Goal: Task Accomplishment & Management: Manage account settings

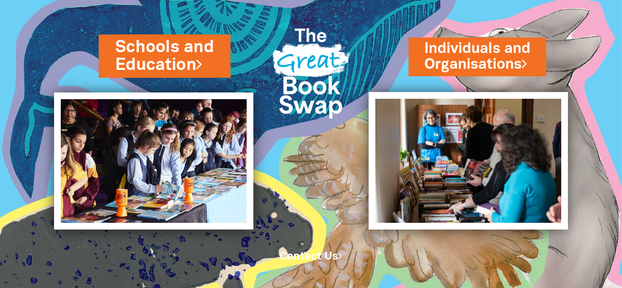
click at [188, 56] on link "Schools and Education" at bounding box center [164, 55] width 99 height 41
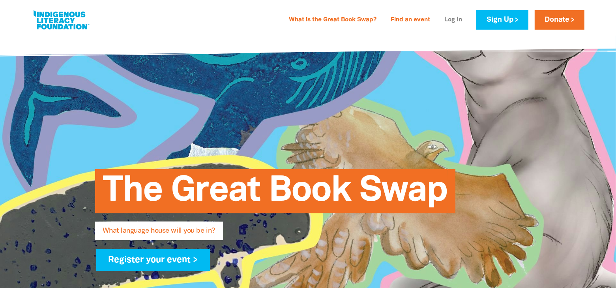
click at [460, 23] on link "Log In" at bounding box center [453, 20] width 27 height 13
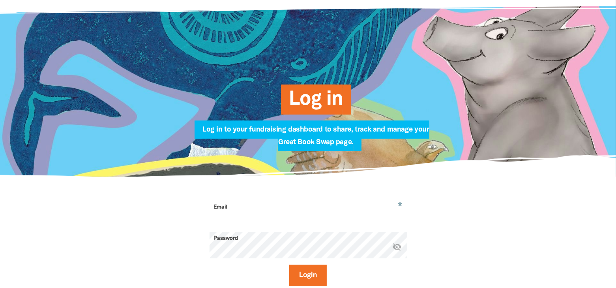
scroll to position [118, 0]
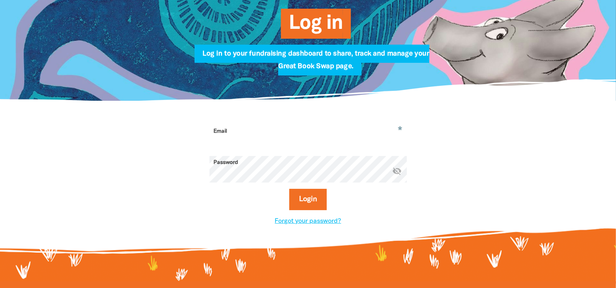
click at [292, 128] on input "Email" at bounding box center [308, 137] width 197 height 25
click at [309, 203] on button "Login" at bounding box center [307, 199] width 37 height 21
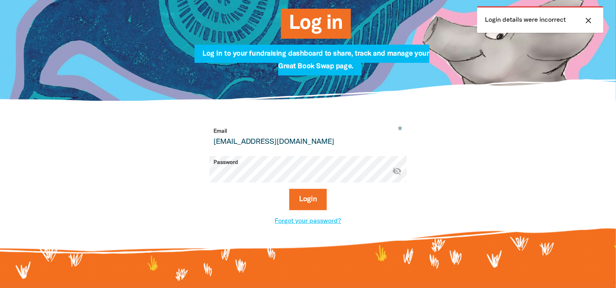
click at [346, 151] on form "* Email [EMAIL_ADDRESS][DOMAIN_NAME] Password * visibility_off Login" at bounding box center [308, 171] width 197 height 92
click at [345, 148] on input "[EMAIL_ADDRESS][DOMAIN_NAME]" at bounding box center [308, 137] width 197 height 25
click at [302, 199] on button "Login" at bounding box center [307, 199] width 37 height 21
click at [400, 172] on icon "visibility_off" at bounding box center [397, 170] width 9 height 9
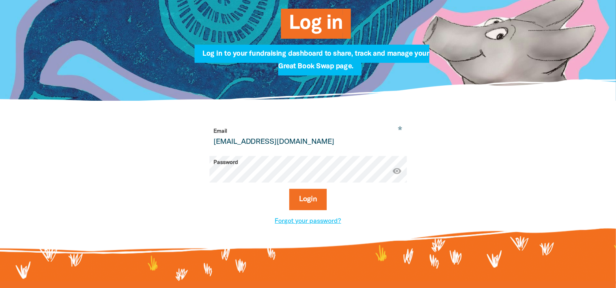
click at [303, 141] on input "[EMAIL_ADDRESS][DOMAIN_NAME]" at bounding box center [308, 137] width 197 height 25
type input "[EMAIL_ADDRESS][DOMAIN_NAME]"
click at [313, 197] on button "Login" at bounding box center [307, 199] width 37 height 21
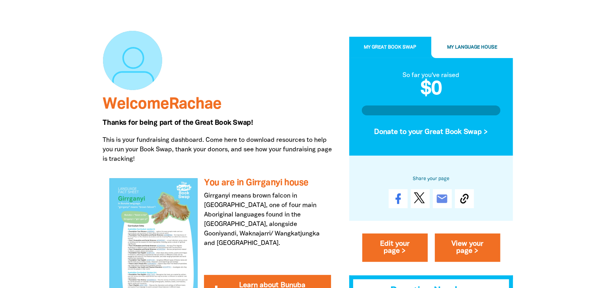
scroll to position [118, 0]
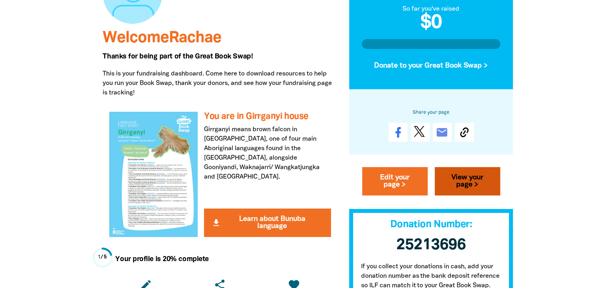
click at [455, 181] on link "View your page >" at bounding box center [467, 181] width 65 height 28
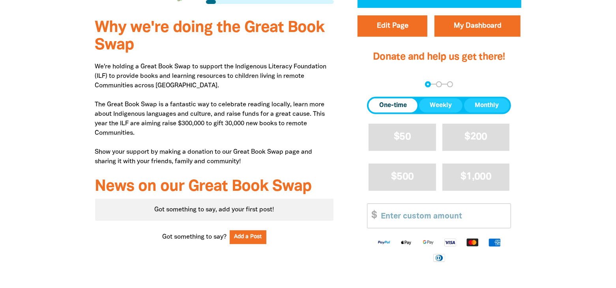
scroll to position [276, 0]
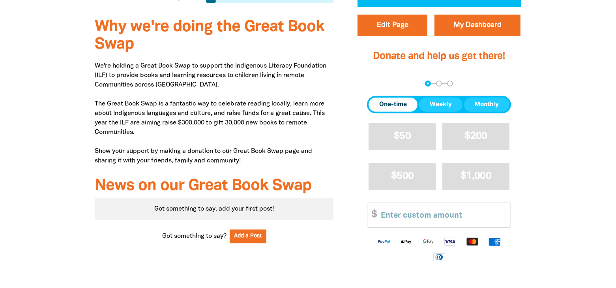
click at [194, 66] on p "We're holding a Great Book Swap to support the Indigenous Literacy Foundation (…" at bounding box center [214, 113] width 239 height 104
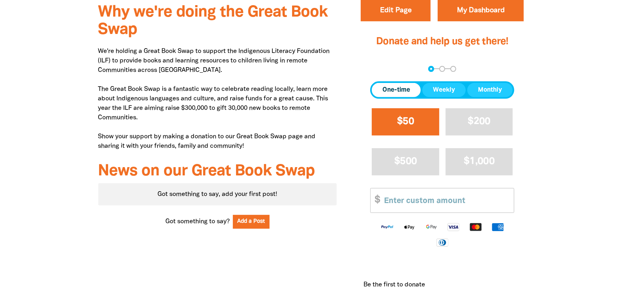
scroll to position [94, 0]
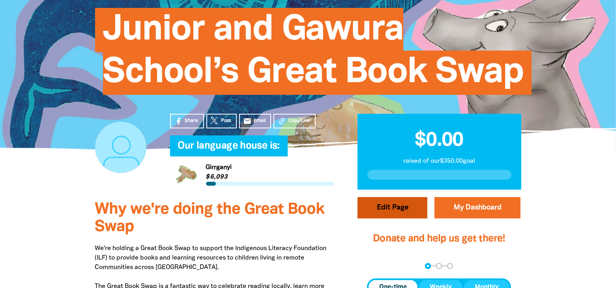
click at [383, 205] on button "Edit Page" at bounding box center [392, 207] width 70 height 21
select select "[GEOGRAPHIC_DATA]"
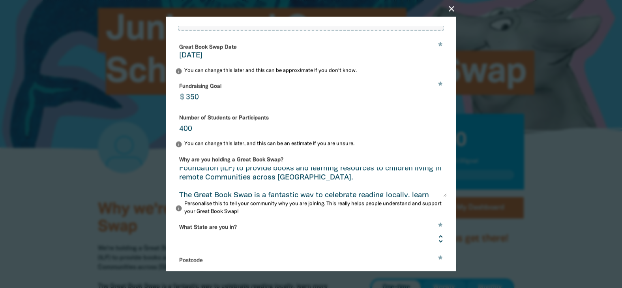
scroll to position [0, 0]
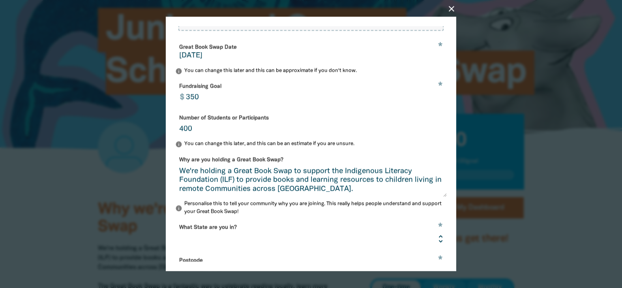
click at [295, 177] on textarea "We're holding a Great Book Swap to support the Indigenous Literacy Foundation (…" at bounding box center [310, 182] width 271 height 30
click at [305, 177] on textarea "We're holding a Great Book Swap on to support the Indigenous Literacy Foundatio…" at bounding box center [310, 182] width 271 height 30
click at [315, 185] on textarea "We're holding a Great Book Swap [DATE][DATE] to support the Indigenous Literacy…" at bounding box center [310, 182] width 271 height 30
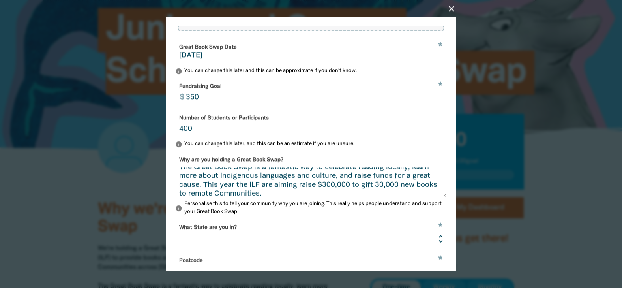
scroll to position [72, 0]
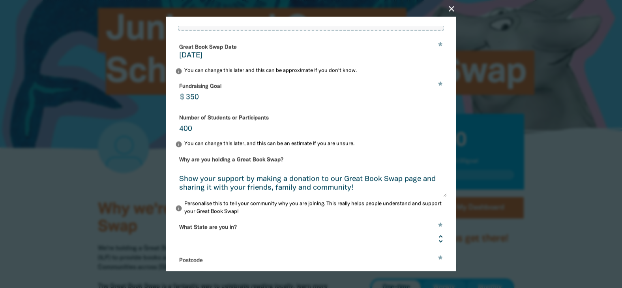
click at [257, 185] on textarea "We're holding a Great Book Swap [DATE][DATE] to support the Indigenous Literacy…" at bounding box center [310, 182] width 271 height 30
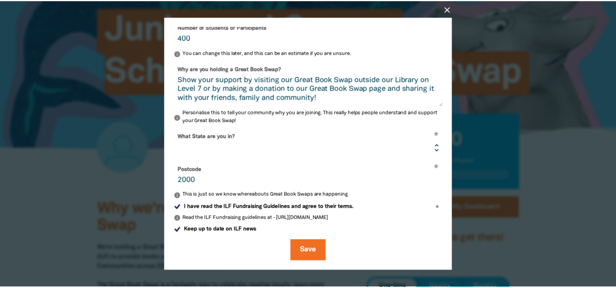
scroll to position [217, 0]
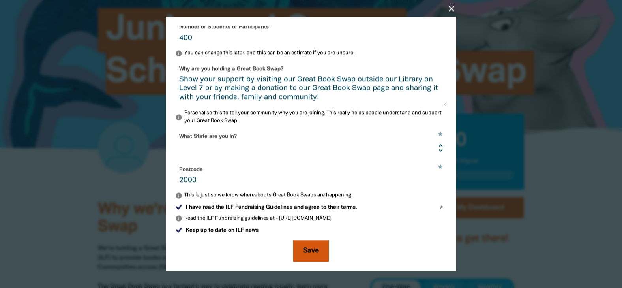
type textarea "We're holding a Great Book Swap [DATE][DATE] to support the Indigenous Literacy…"
click at [312, 250] on button "Save" at bounding box center [311, 250] width 36 height 21
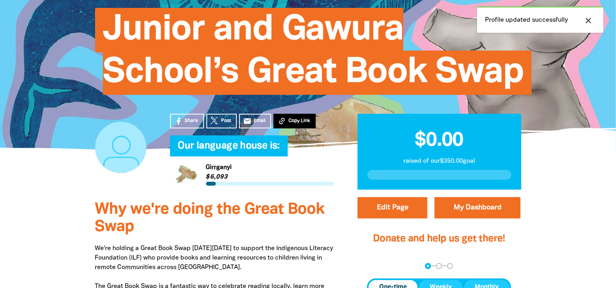
click at [290, 120] on span "Copy Link" at bounding box center [299, 120] width 22 height 7
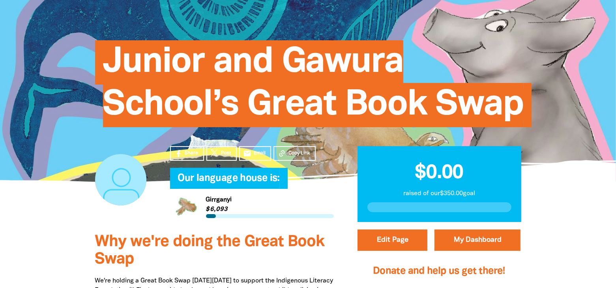
scroll to position [0, 0]
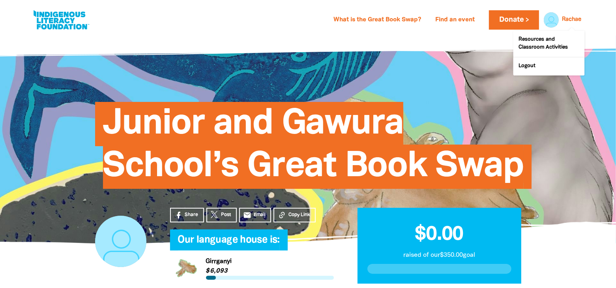
click at [574, 22] on link "Rachae" at bounding box center [571, 20] width 19 height 6
click at [551, 44] on link "Resources and Classroom Activities" at bounding box center [548, 44] width 71 height 26
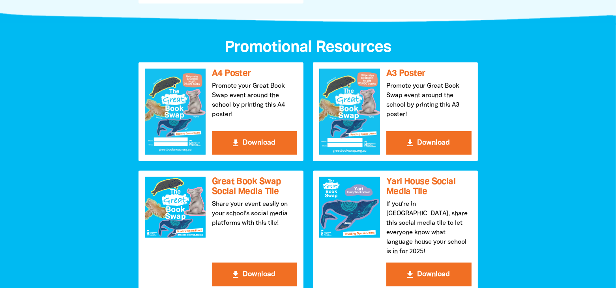
scroll to position [829, 0]
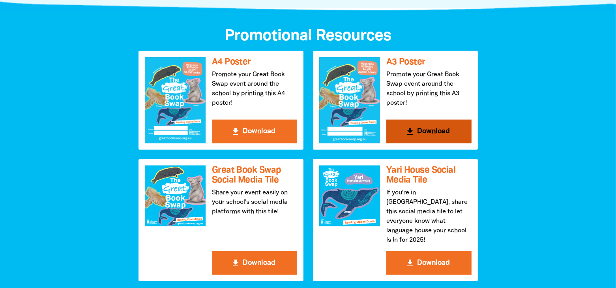
click at [423, 130] on button "get_app Download" at bounding box center [428, 132] width 85 height 24
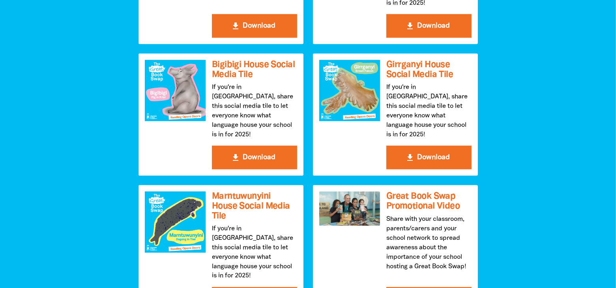
scroll to position [1105, 0]
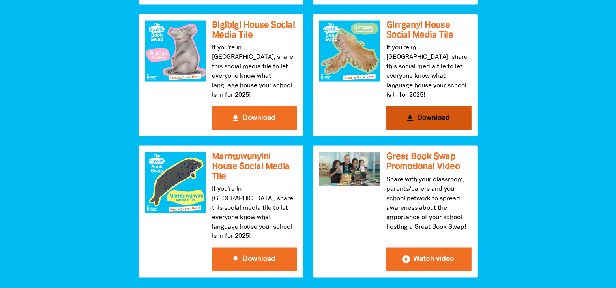
click at [431, 106] on button "get_app Download" at bounding box center [428, 118] width 85 height 24
click at [440, 106] on button "get_app Download" at bounding box center [428, 118] width 85 height 24
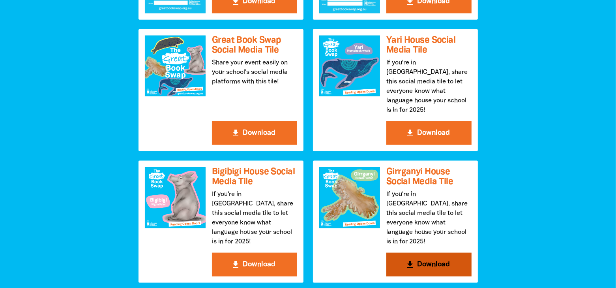
scroll to position [947, 0]
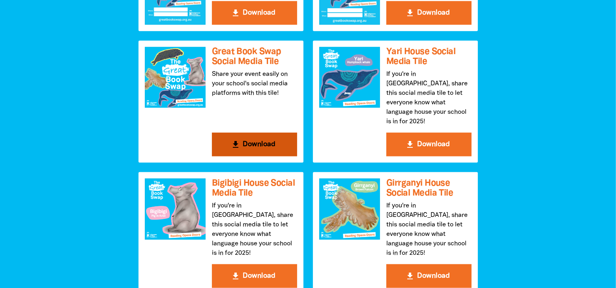
click at [245, 138] on button "get_app Download" at bounding box center [254, 145] width 85 height 24
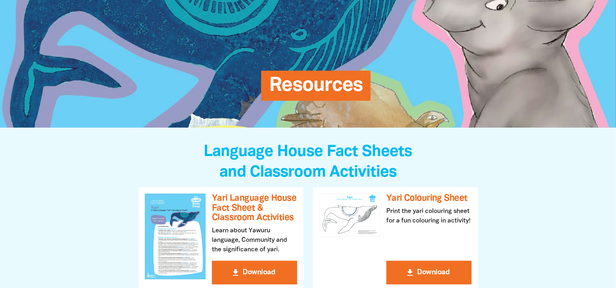
scroll to position [0, 0]
